Goal: Transaction & Acquisition: Subscribe to service/newsletter

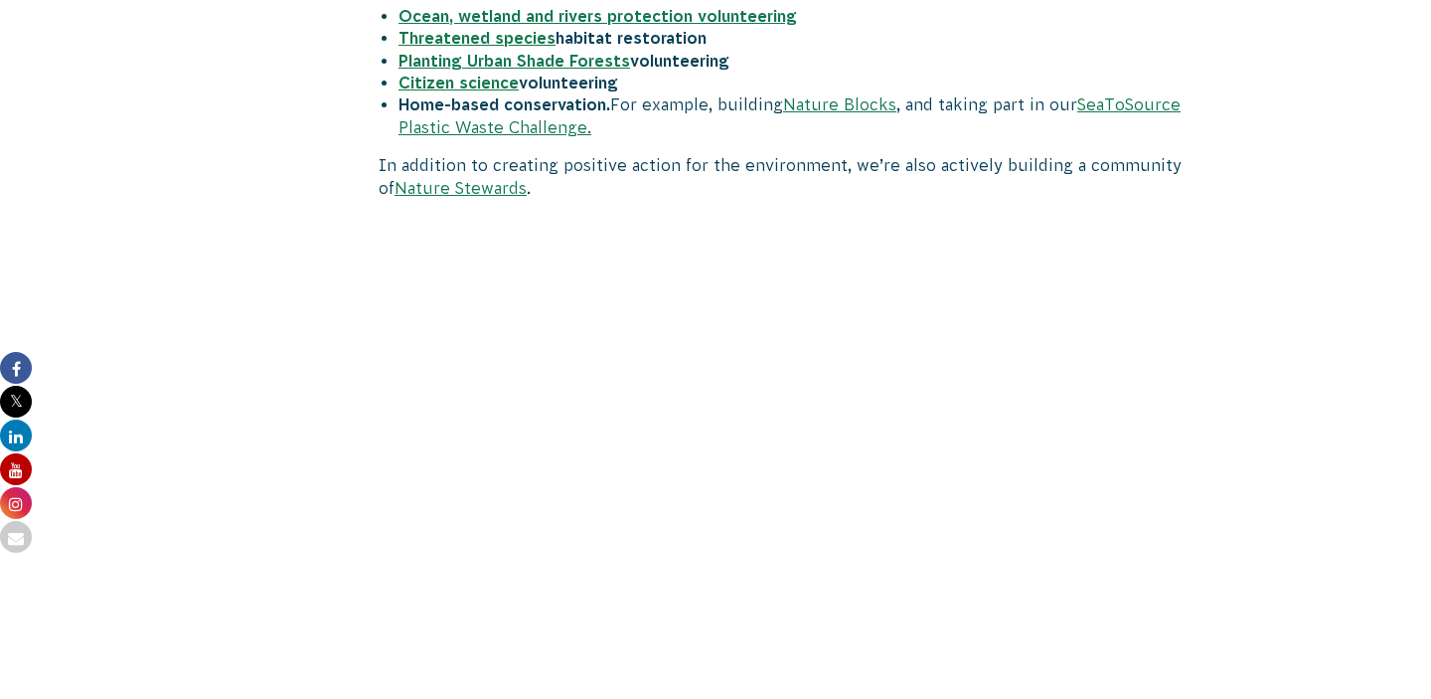
scroll to position [2340, 0]
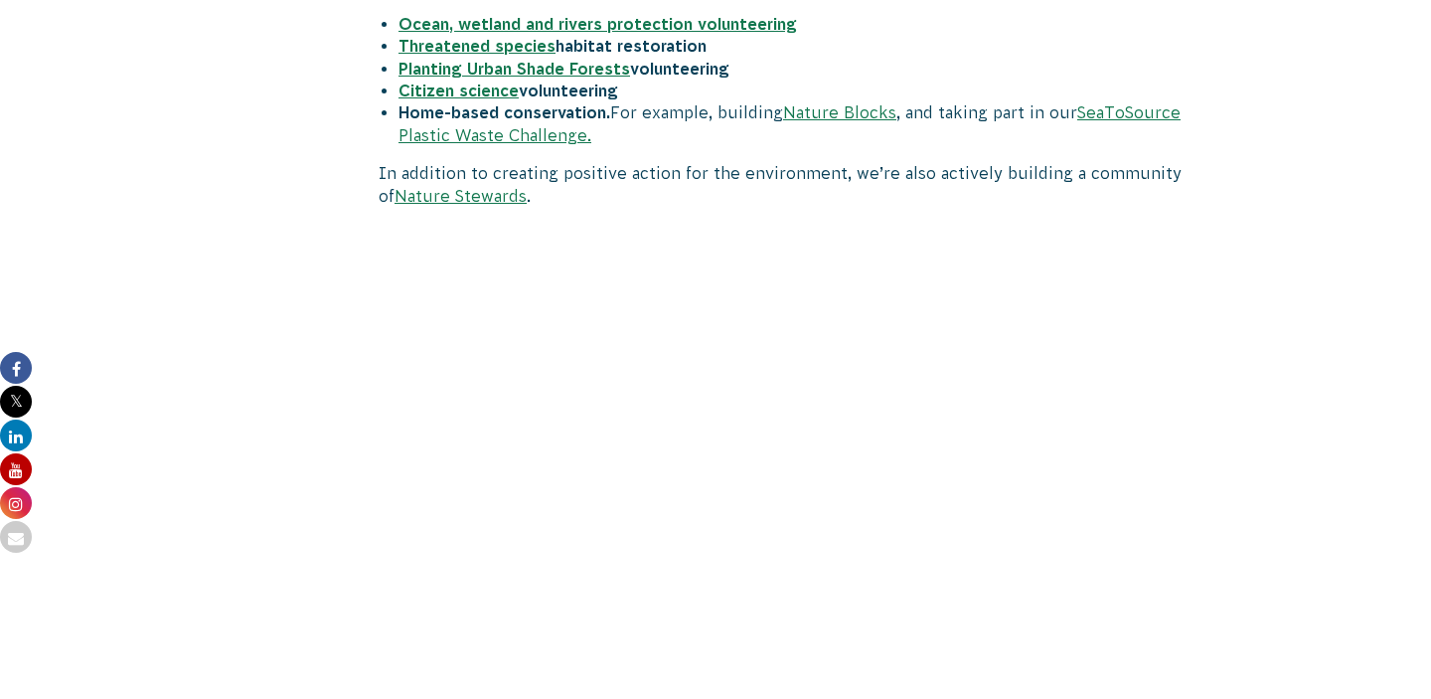
click at [424, 27] on strong "Ocean, wetland and rivers protection volunteering" at bounding box center [598, 24] width 399 height 18
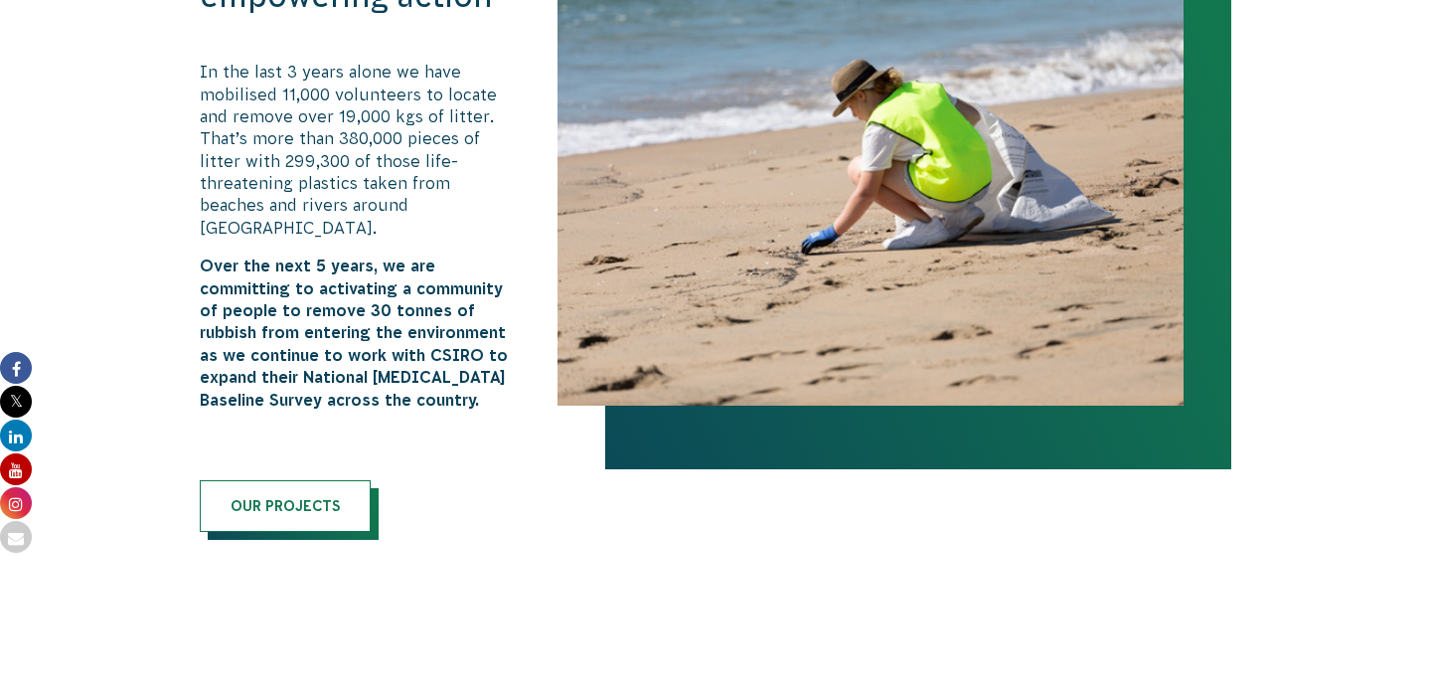
scroll to position [1335, 0]
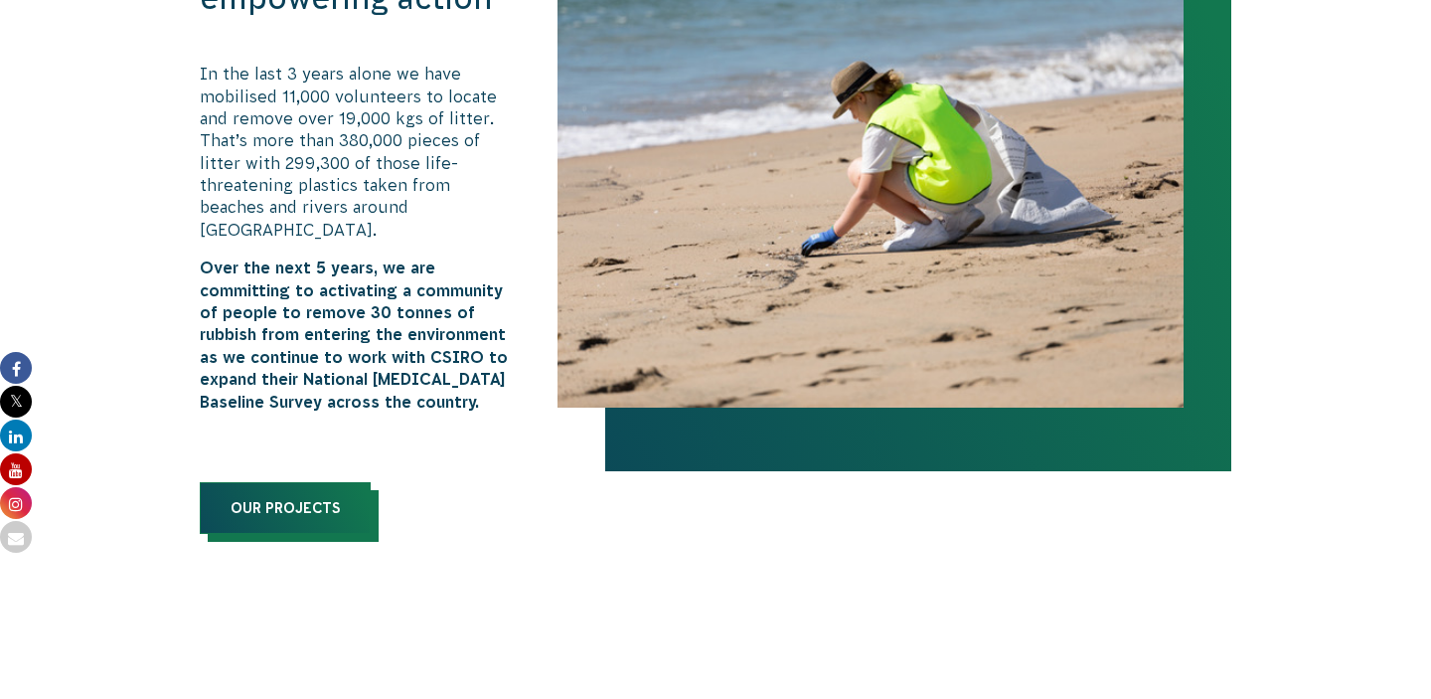
click at [298, 492] on link "Our Projects" at bounding box center [285, 508] width 171 height 52
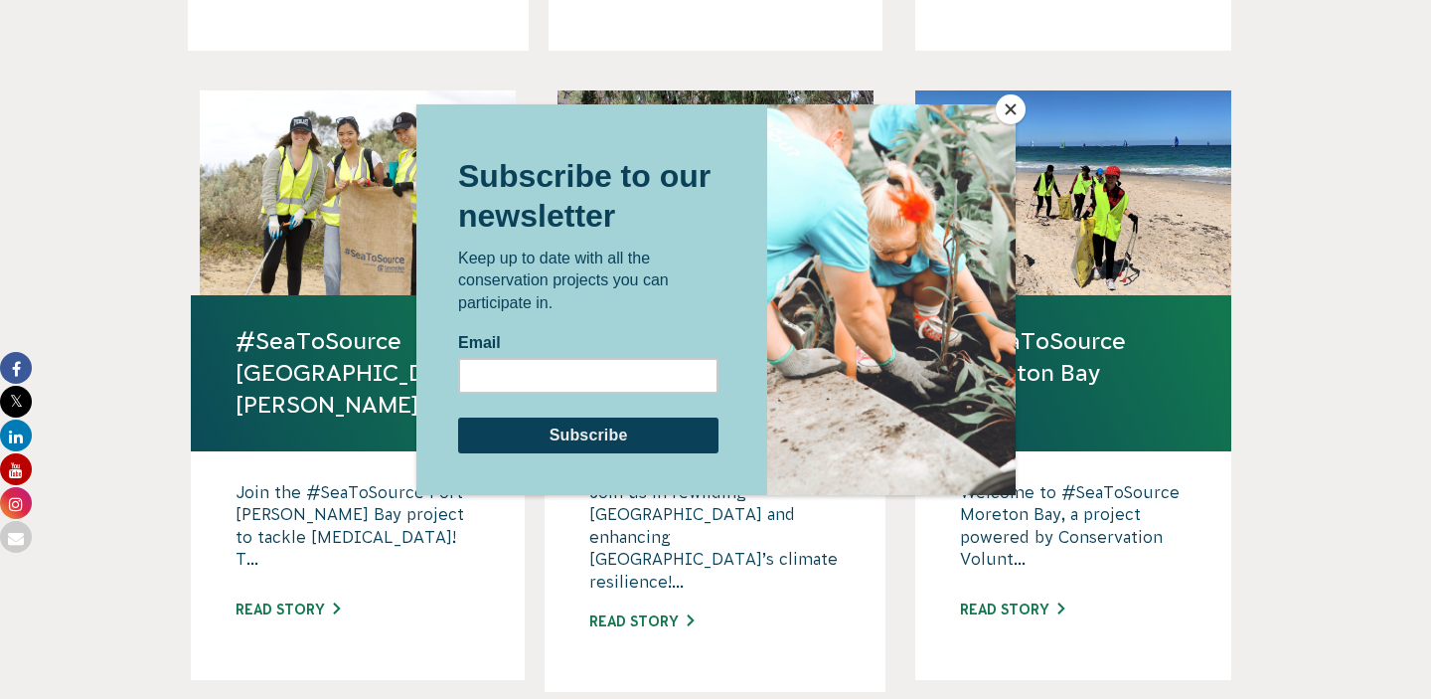
scroll to position [1307, 0]
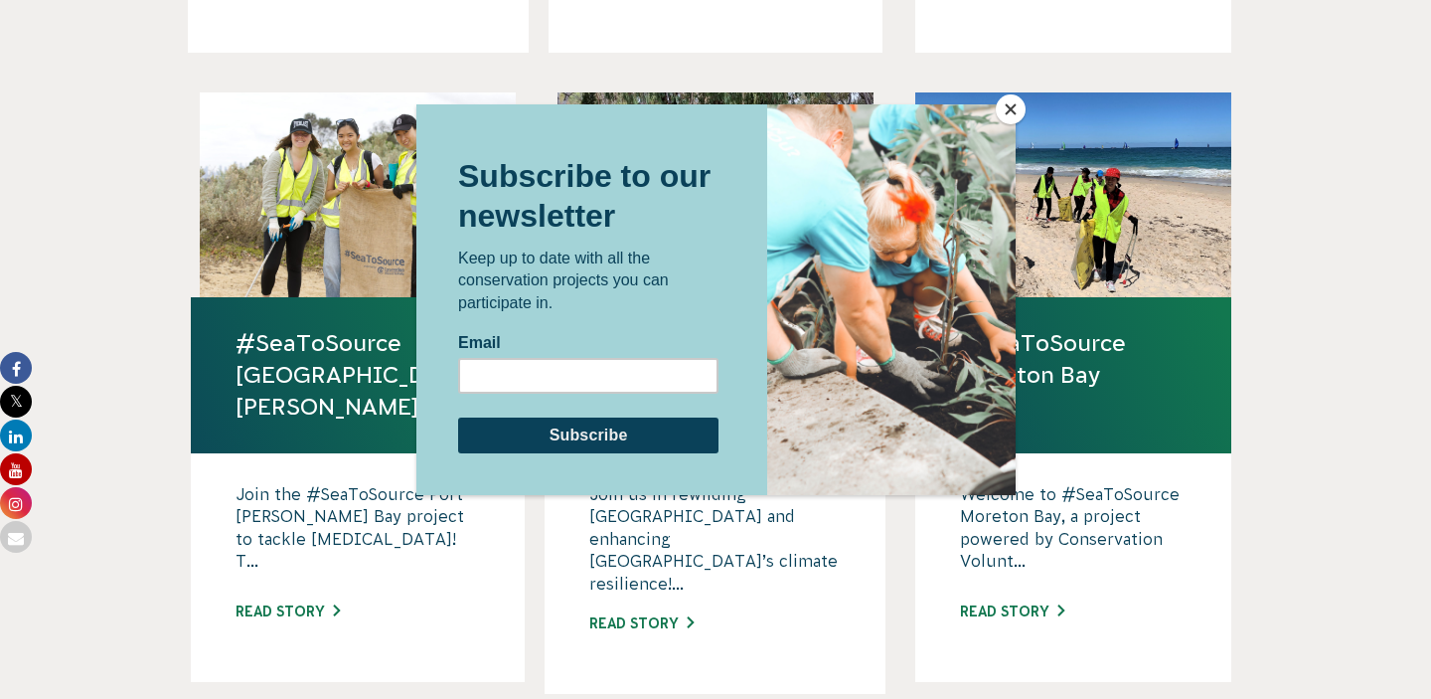
drag, startPoint x: 1005, startPoint y: 103, endPoint x: 492, endPoint y: 507, distance: 652.7
click at [464, 526] on div at bounding box center [716, 371] width 599 height 535
click at [472, 368] on input "Email" at bounding box center [587, 376] width 260 height 36
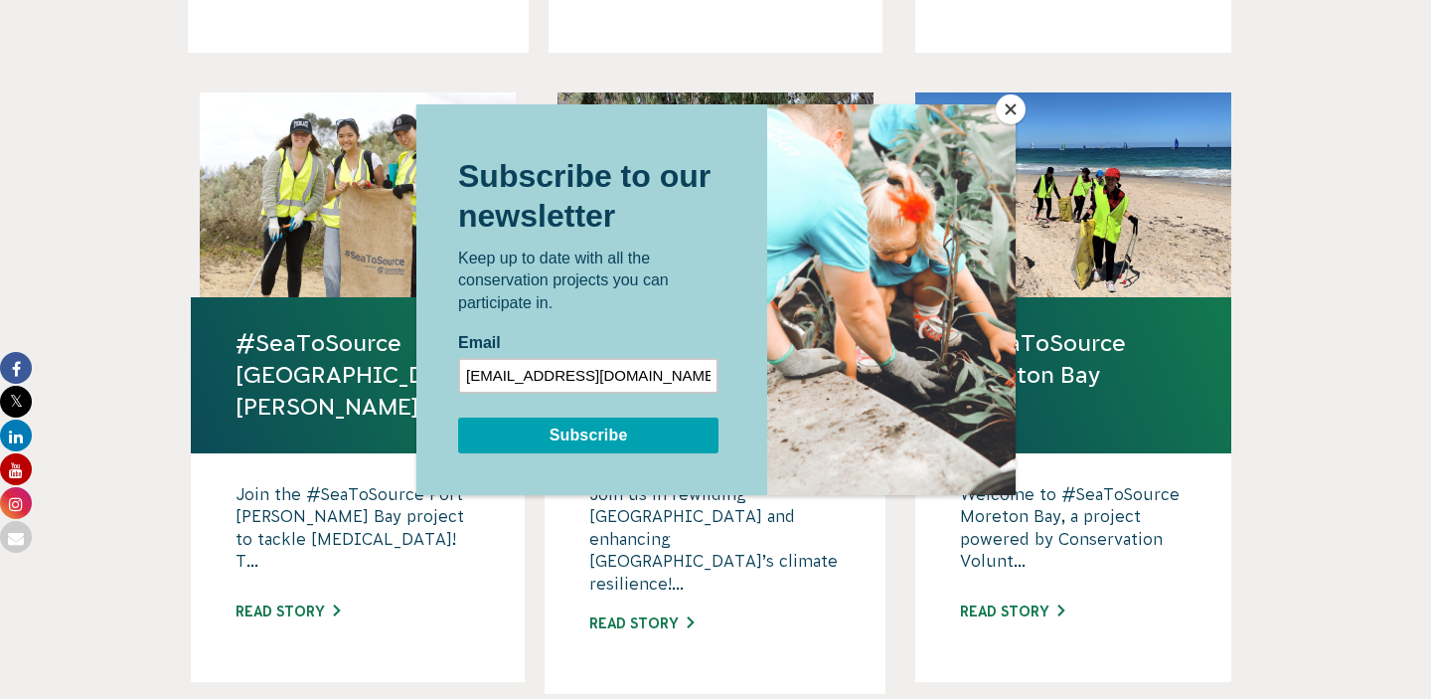
type input "[EMAIL_ADDRESS][DOMAIN_NAME]"
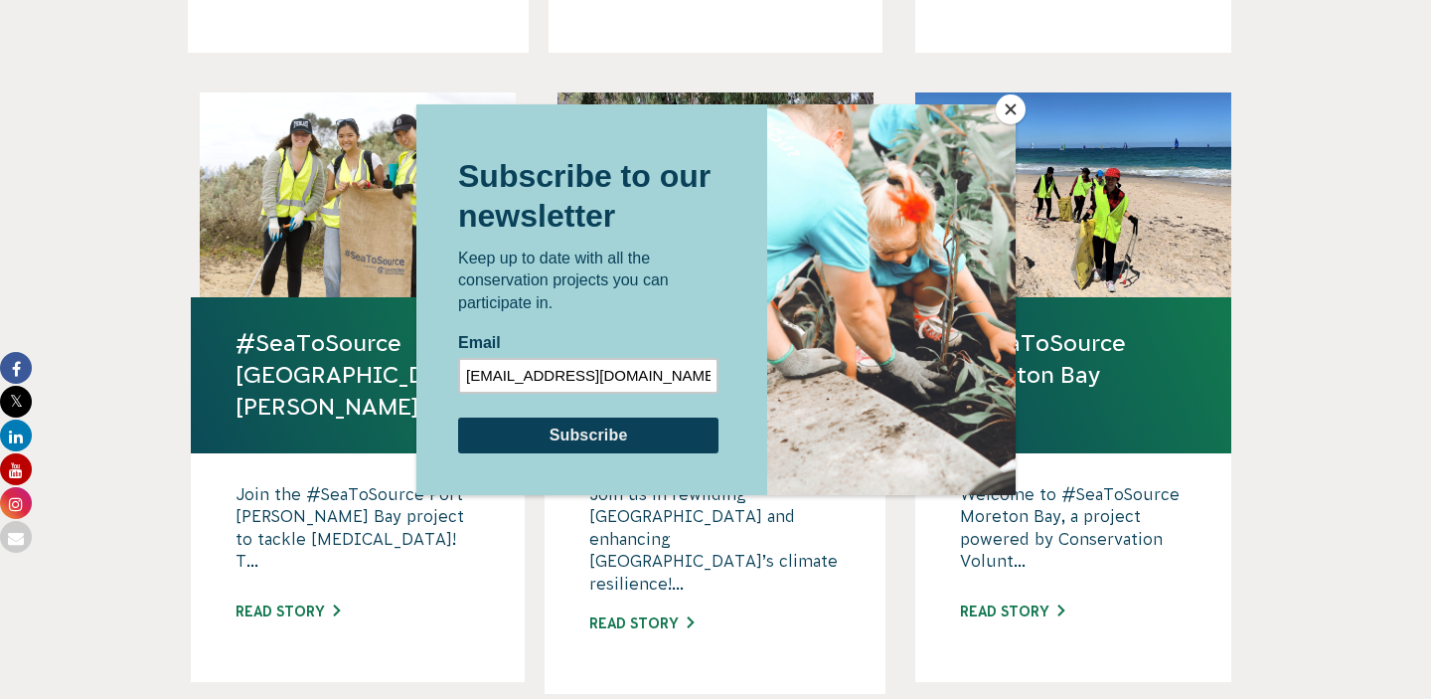
click at [483, 428] on input "Subscribe" at bounding box center [587, 436] width 260 height 36
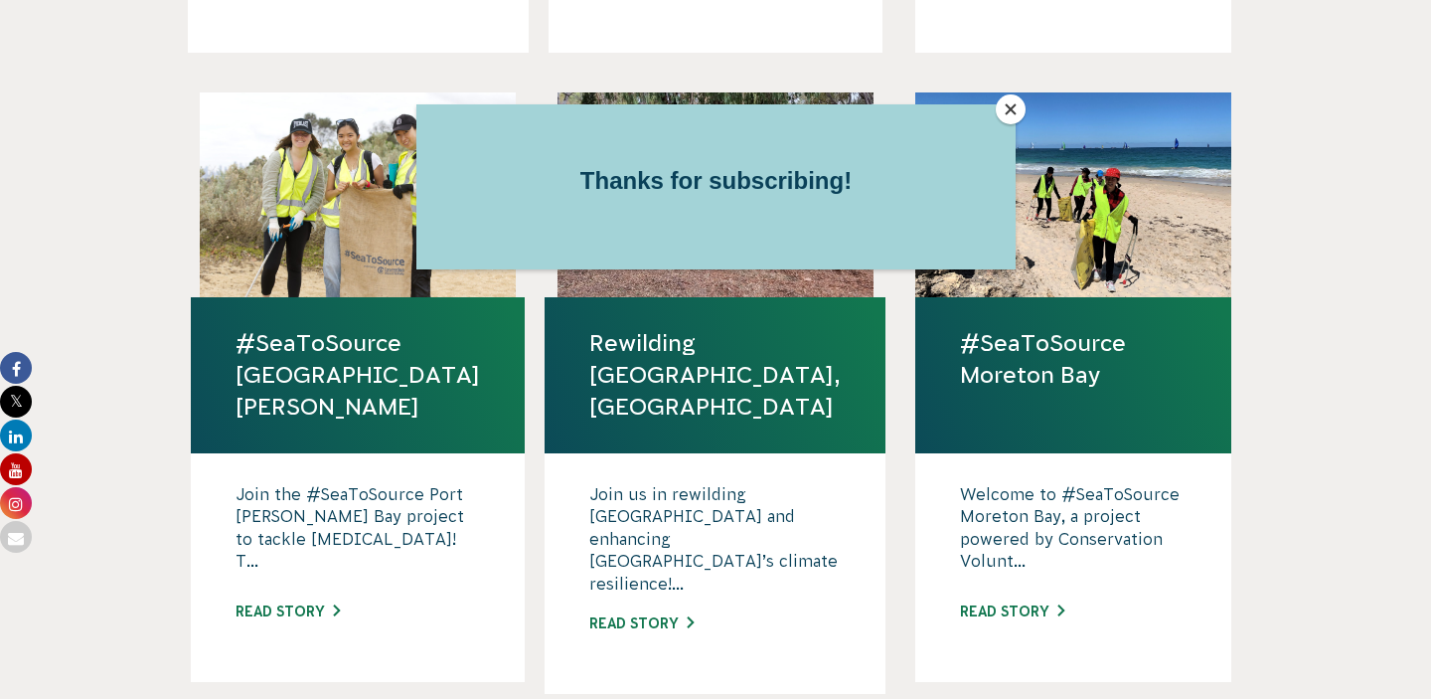
click at [1011, 111] on button "Close" at bounding box center [1011, 109] width 30 height 30
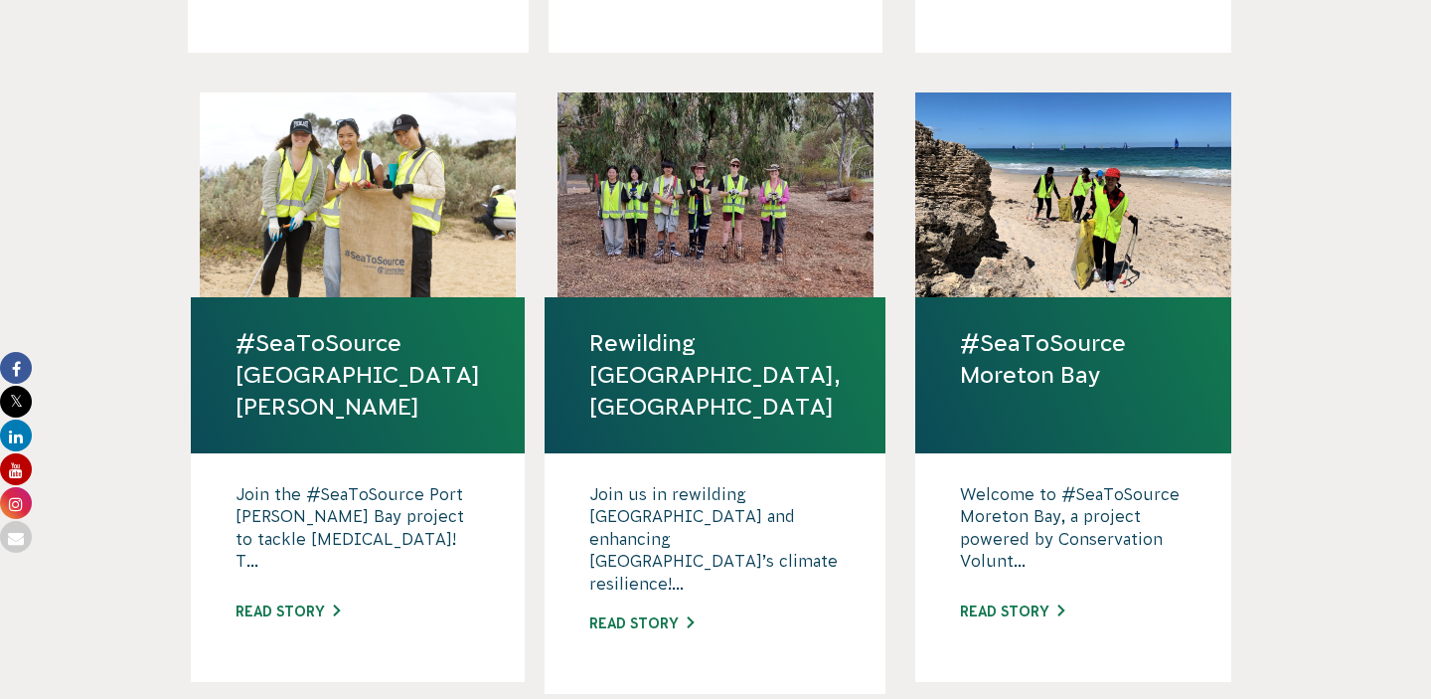
click at [985, 483] on p "Welcome to #SeaToSource Moreton Bay, a project powered by Conservation Volunt..." at bounding box center [1073, 532] width 227 height 99
click at [1051, 332] on link "#SeaToSource Moreton Bay" at bounding box center [1073, 359] width 227 height 64
click at [315, 334] on link "#SeaToSource [GEOGRAPHIC_DATA][PERSON_NAME]" at bounding box center [358, 375] width 245 height 96
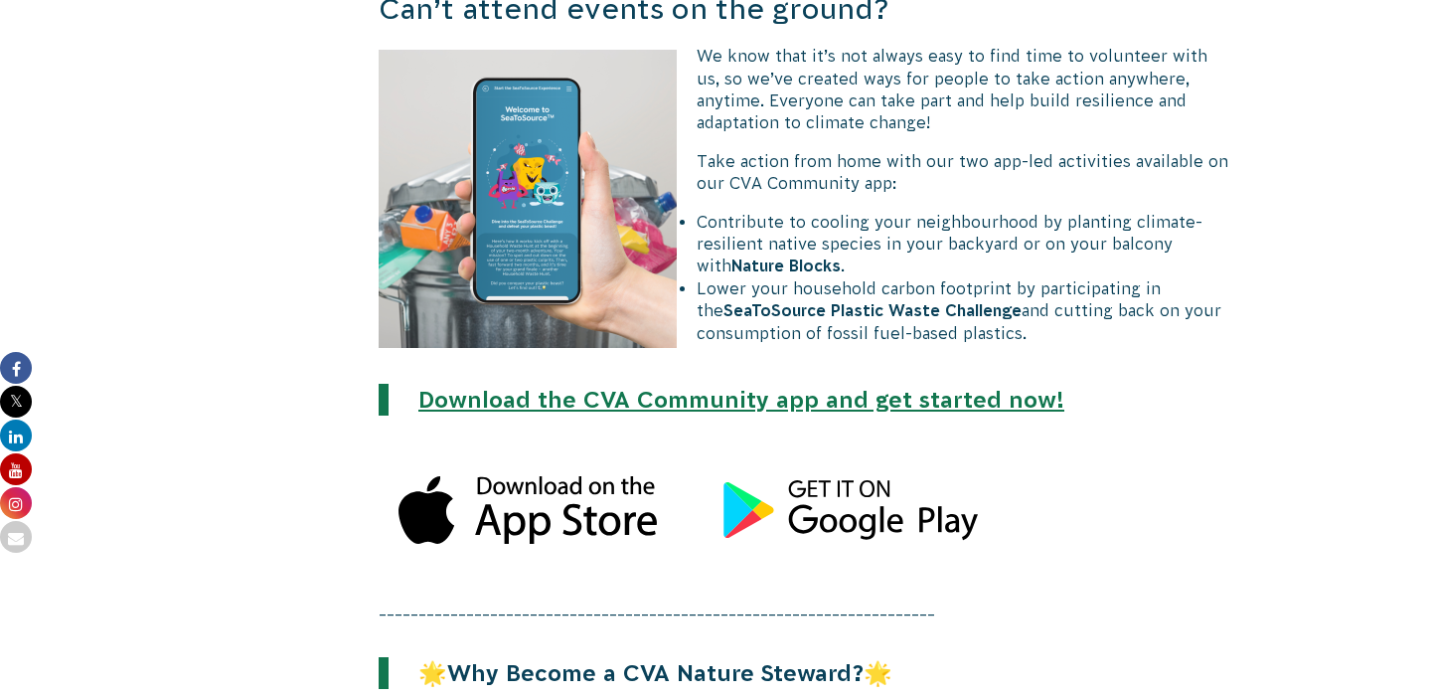
scroll to position [2951, 0]
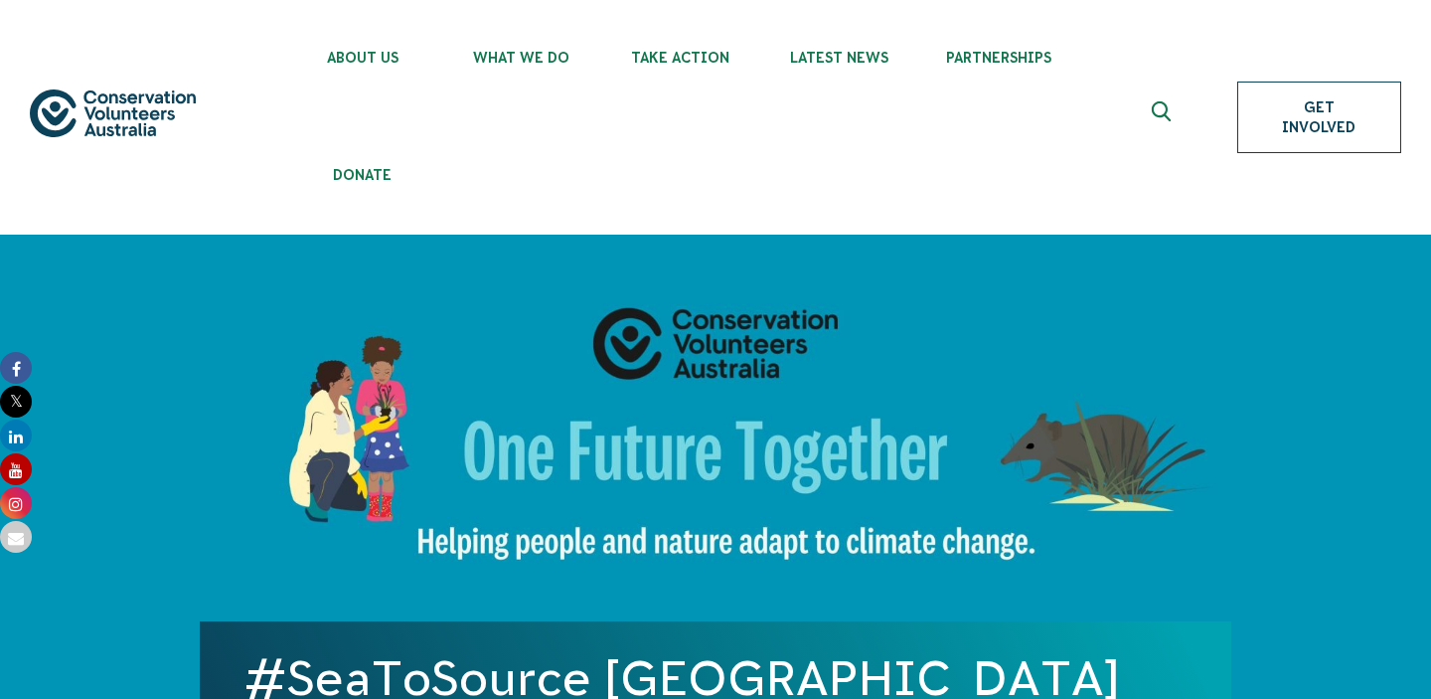
click at [1283, 124] on link "Get Involved" at bounding box center [1320, 118] width 164 height 72
